Goal: Task Accomplishment & Management: Manage account settings

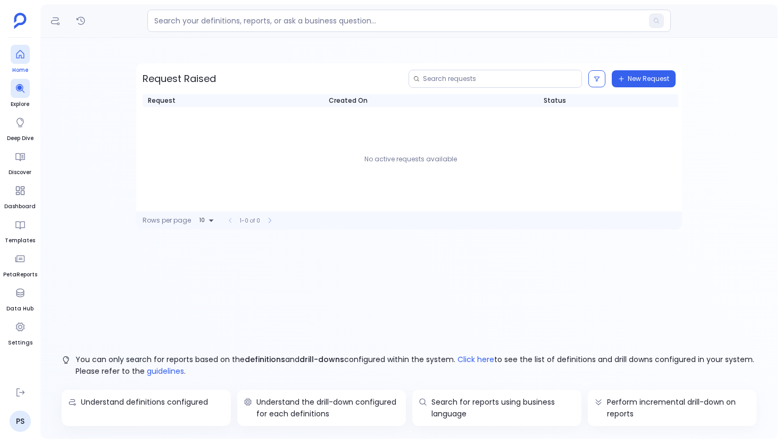
click at [16, 65] on link "Home" at bounding box center [20, 60] width 19 height 30
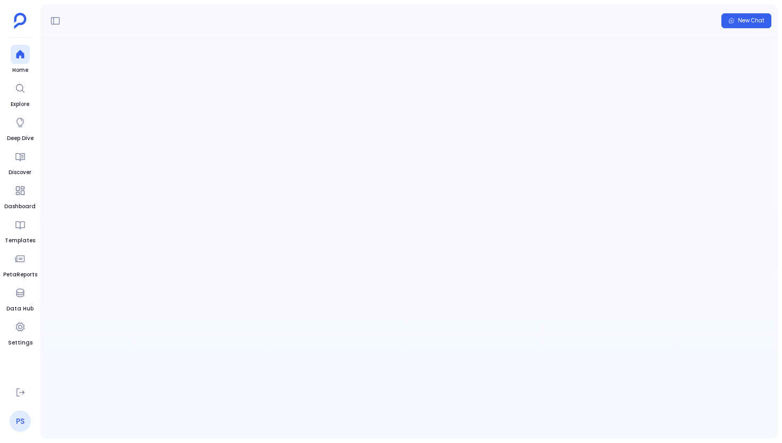
click at [24, 417] on link "PS" at bounding box center [20, 420] width 21 height 21
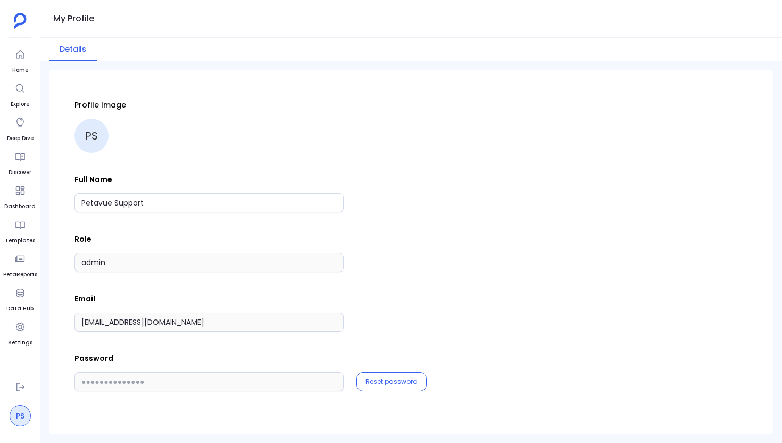
click at [18, 409] on link "PS" at bounding box center [20, 415] width 21 height 21
click at [23, 383] on icon at bounding box center [20, 387] width 11 height 11
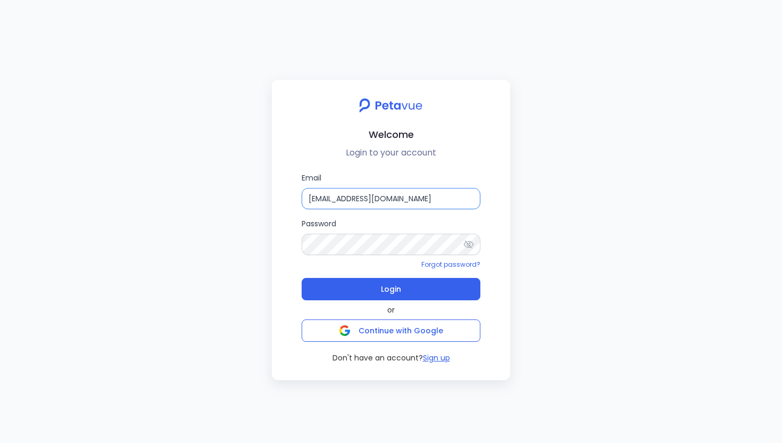
click at [442, 200] on input "support+gsgongmasked@petavue.com" at bounding box center [391, 198] width 179 height 21
type input "support_eval_gsmasked@petavue.com"
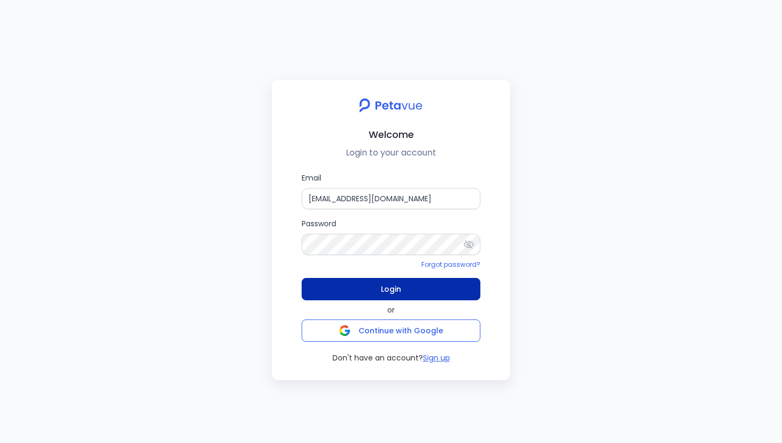
click at [423, 286] on button "Login" at bounding box center [391, 289] width 179 height 22
